Goal: Entertainment & Leisure: Consume media (video, audio)

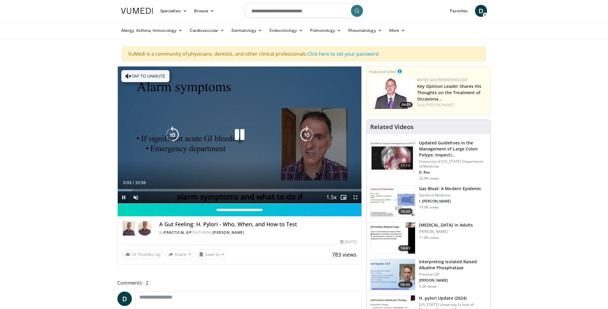
click at [157, 160] on div "10 seconds Tap to unmute" at bounding box center [240, 135] width 244 height 137
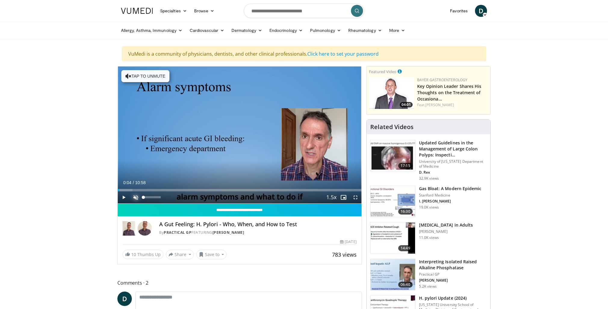
click at [137, 197] on span "Video Player" at bounding box center [136, 197] width 12 height 12
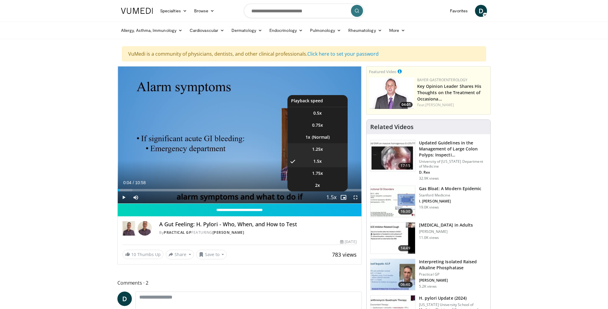
click at [315, 151] on span "1.25x" at bounding box center [317, 149] width 11 height 6
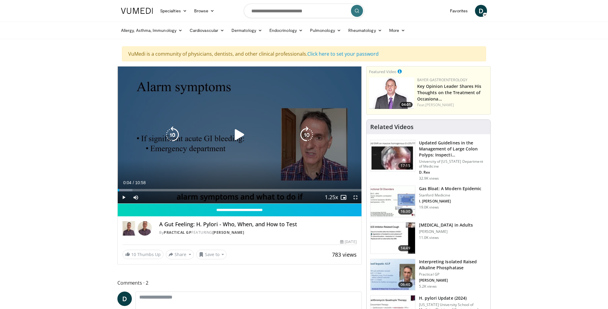
click at [297, 154] on div "10 seconds Tap to unmute" at bounding box center [240, 135] width 244 height 137
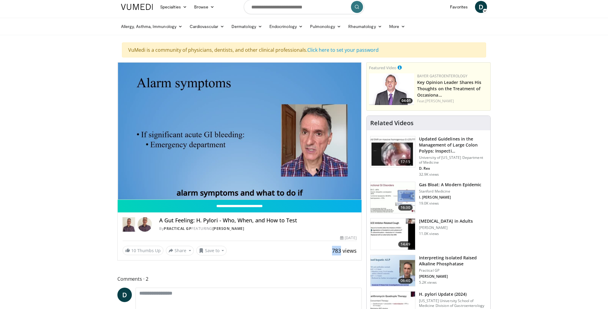
scroll to position [10, 0]
